Goal: Find contact information: Find contact information

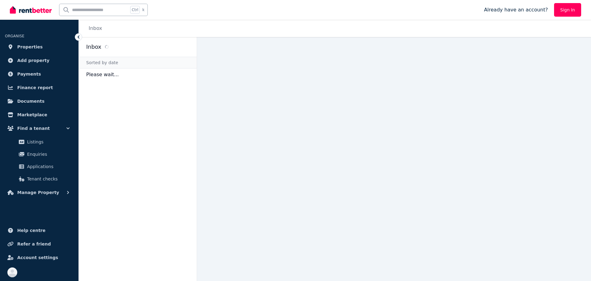
click at [159, 116] on aside "Inbox Sorted by date Please wait..." at bounding box center [138, 159] width 118 height 244
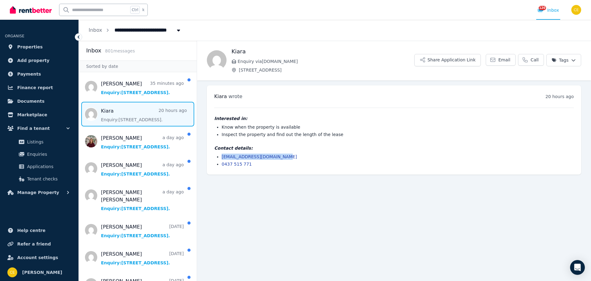
drag, startPoint x: 263, startPoint y: 154, endPoint x: 2, endPoint y: 139, distance: 261.3
click at [208, 152] on div "[PERSON_NAME] wrote 20 hours ago 8:23 pm [DATE][DATE] Interested in: Know when …" at bounding box center [394, 129] width 374 height 89
copy link "[EMAIL_ADDRESS][DOMAIN_NAME]"
drag, startPoint x: 225, startPoint y: 165, endPoint x: 193, endPoint y: 167, distance: 32.4
click at [204, 164] on ul "[PERSON_NAME] wrote 20 hours ago 8:23 pm [DATE][DATE] Interested in: Know when …" at bounding box center [394, 129] width 394 height 99
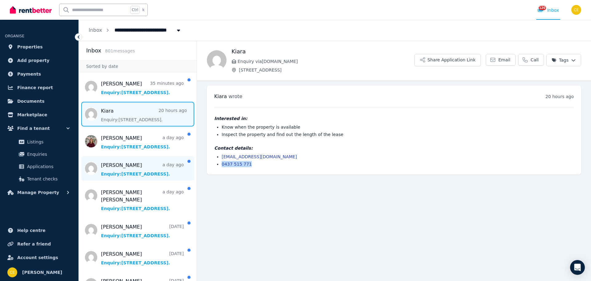
copy link "0437 515 771"
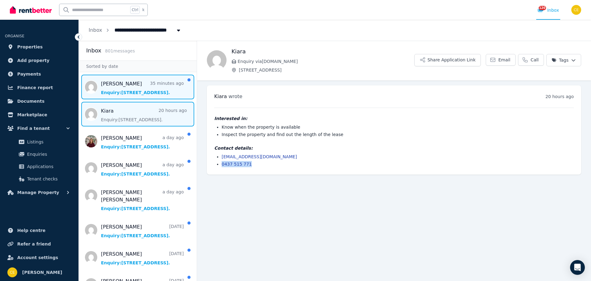
click at [139, 86] on span "Message list" at bounding box center [138, 87] width 118 height 25
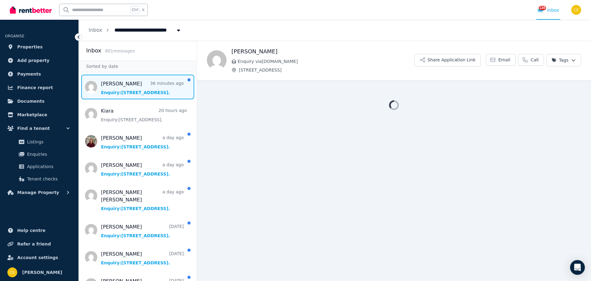
click at [140, 81] on span "Message list" at bounding box center [138, 87] width 118 height 25
click at [135, 83] on span "Message list" at bounding box center [138, 87] width 118 height 25
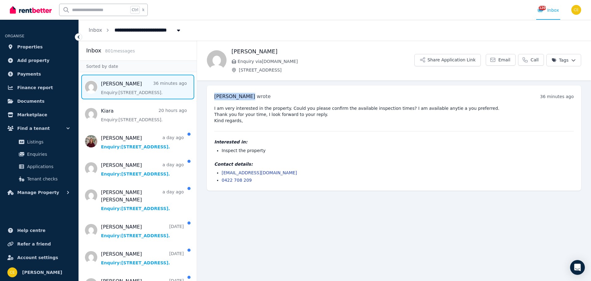
drag, startPoint x: 211, startPoint y: 96, endPoint x: 242, endPoint y: 97, distance: 31.1
click at [242, 97] on div "[PERSON_NAME] wrote 36 minutes ago 3:29 pm [DATE][DATE] I am very interested in…" at bounding box center [394, 137] width 374 height 105
copy span "[PERSON_NAME]"
drag, startPoint x: 219, startPoint y: 172, endPoint x: 33, endPoint y: 163, distance: 186.2
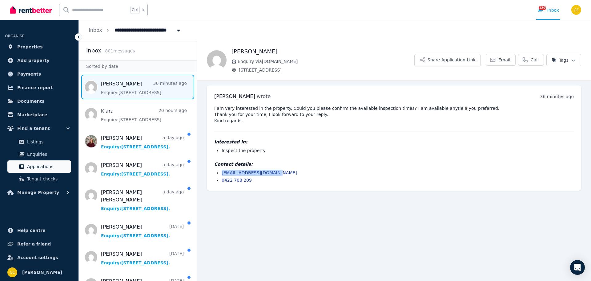
click at [285, 170] on ul "[EMAIL_ADDRESS][DOMAIN_NAME] 0422 708 209" at bounding box center [394, 176] width 360 height 14
copy link "[EMAIL_ADDRESS][DOMAIN_NAME]"
drag, startPoint x: 255, startPoint y: 179, endPoint x: 7, endPoint y: 168, distance: 247.5
click at [213, 179] on div "[PERSON_NAME] wrote 36 minutes ago 3:29 pm [DATE][DATE] I am very interested in…" at bounding box center [394, 137] width 374 height 105
copy link "0422 708 209"
